Goal: Task Accomplishment & Management: Manage account settings

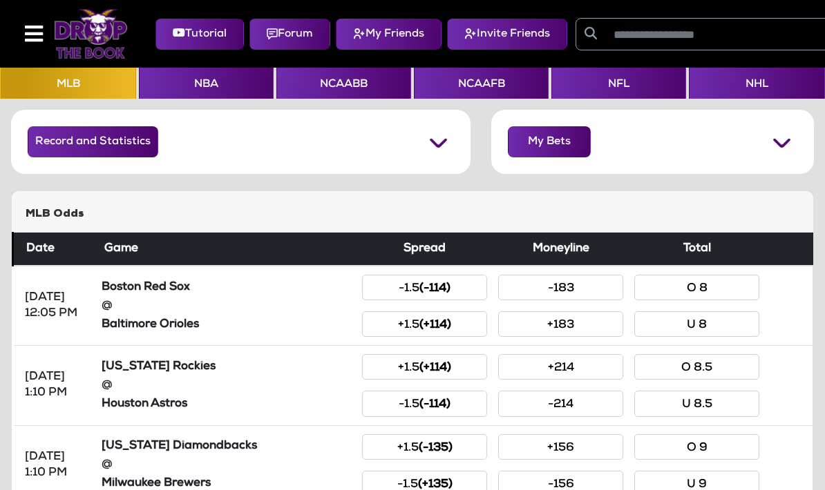
click at [482, 86] on button "NCAAFB" at bounding box center [481, 83] width 135 height 31
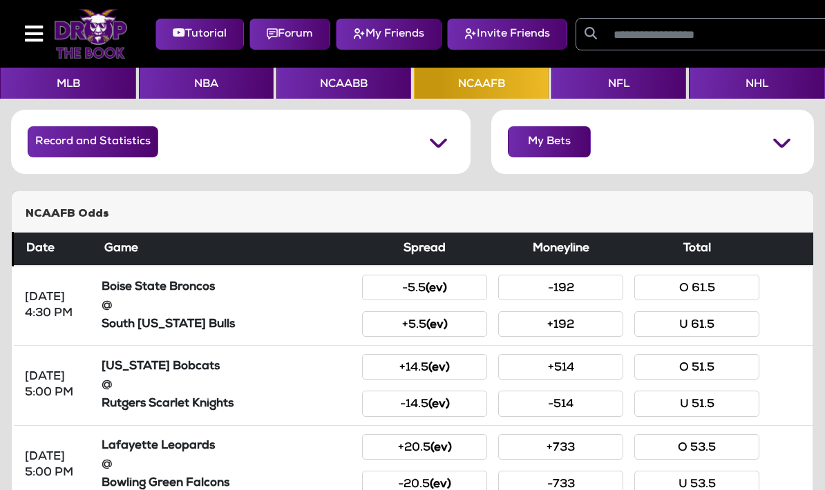
click at [198, 38] on button "Tutorial" at bounding box center [199, 34] width 88 height 31
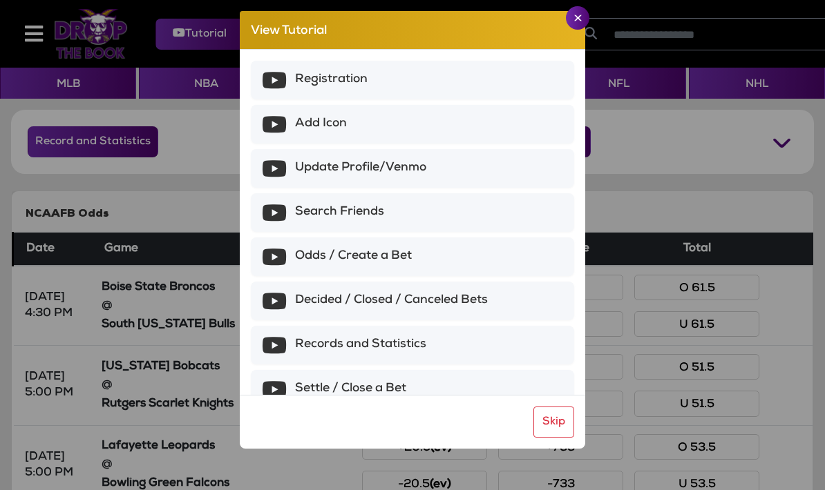
click at [574, 18] on img "Close" at bounding box center [578, 18] width 8 height 7
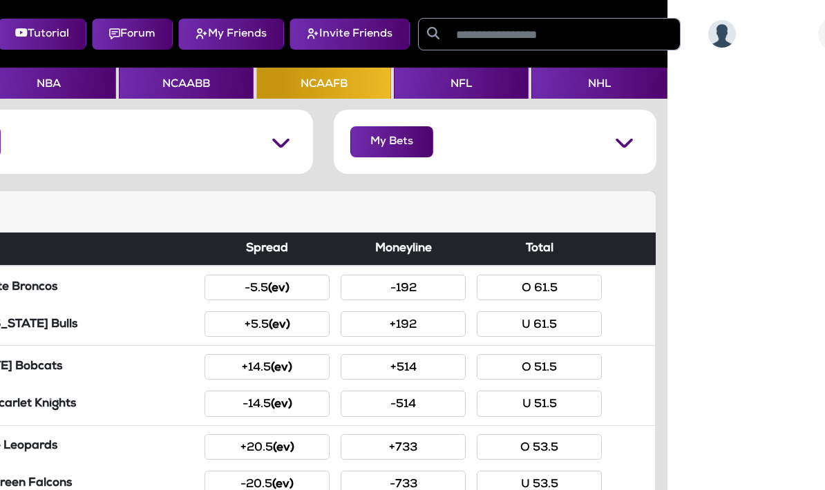
scroll to position [0, 235]
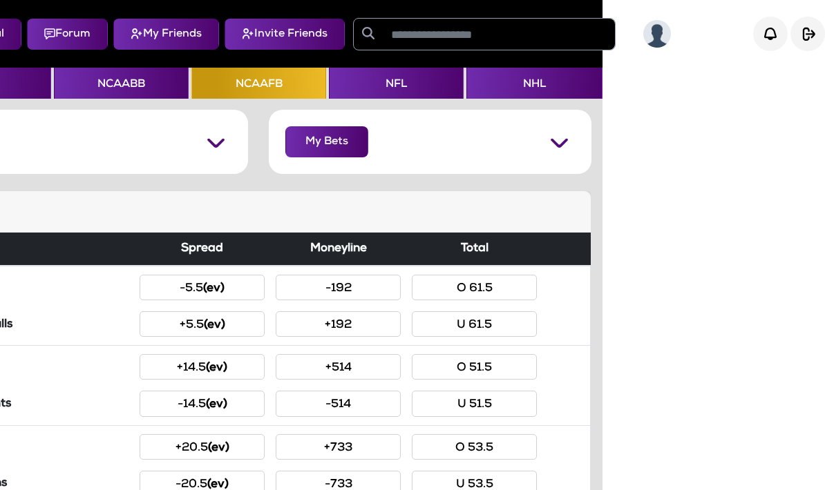
click at [811, 32] on img "button" at bounding box center [807, 34] width 35 height 35
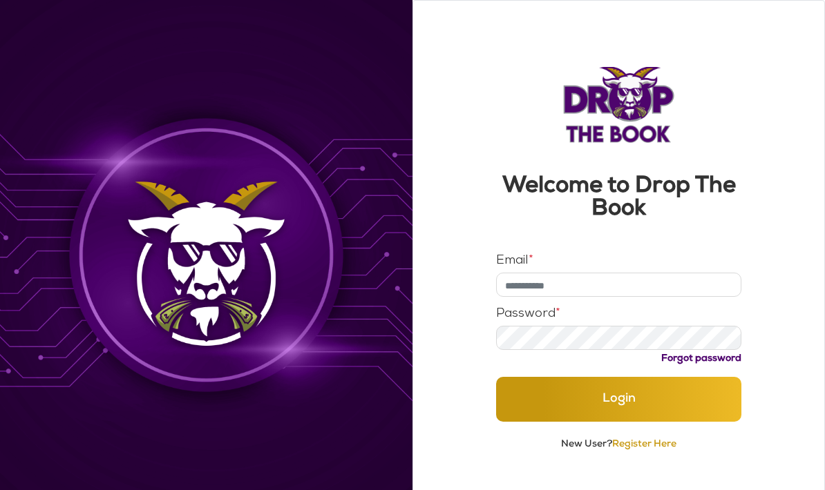
click at [603, 282] on input "Email *" at bounding box center [618, 285] width 245 height 24
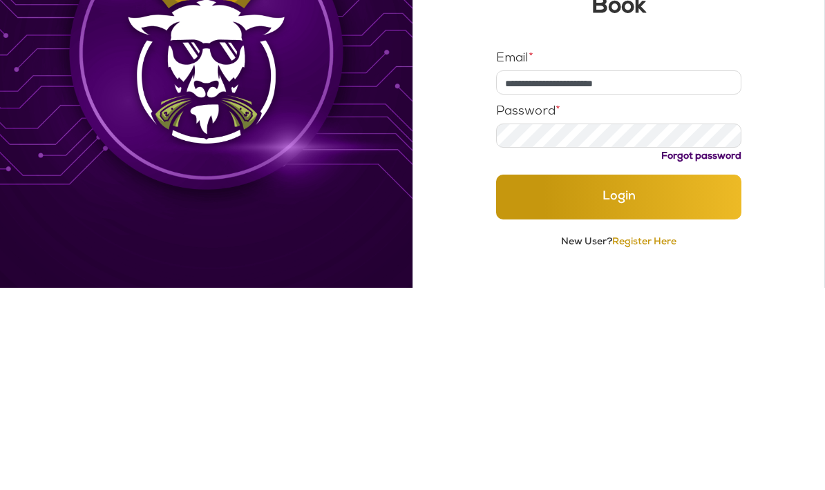
type input "**********"
